Goal: Task Accomplishment & Management: Manage account settings

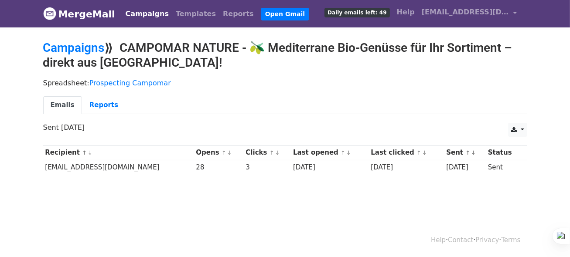
click at [66, 165] on td "info@deralfredo.de" at bounding box center [118, 167] width 151 height 14
copy td "deralfredo"
